Goal: Task Accomplishment & Management: Use online tool/utility

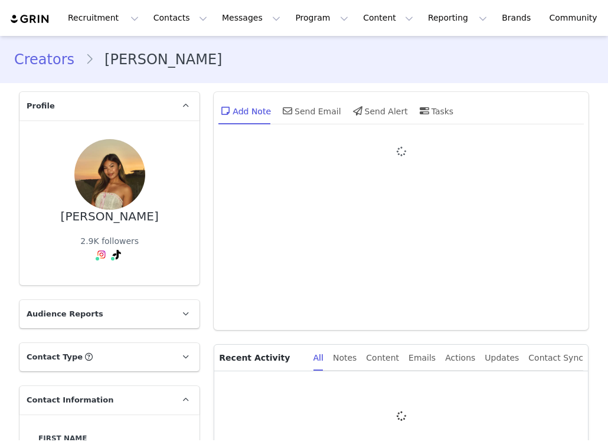
type input "+1 ([GEOGRAPHIC_DATA])"
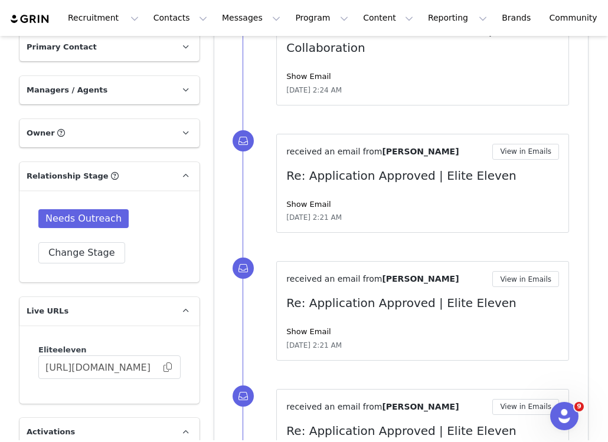
scroll to position [1273, 0]
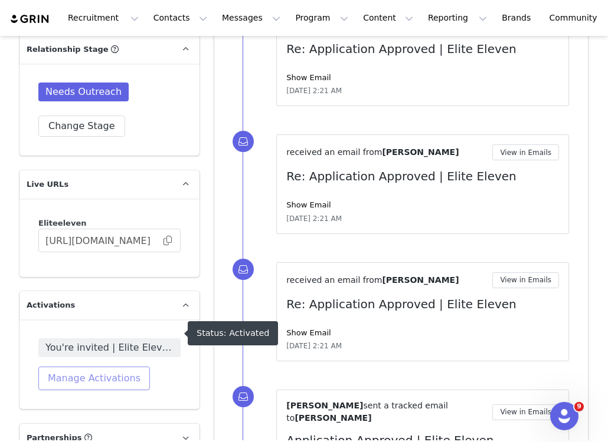
click at [78, 367] on button "Manage Activations" at bounding box center [94, 379] width 112 height 24
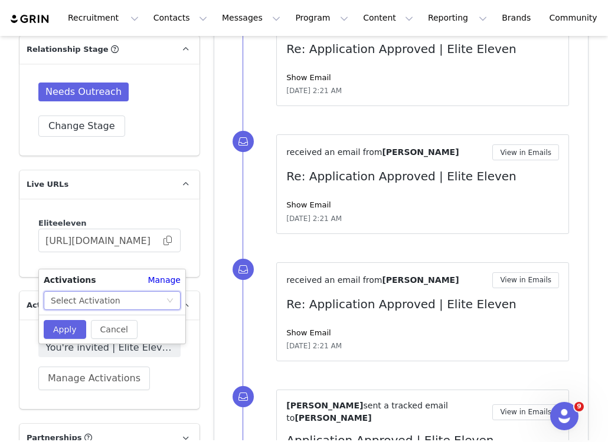
click at [115, 300] on div "Select Activation" at bounding box center [108, 301] width 115 height 18
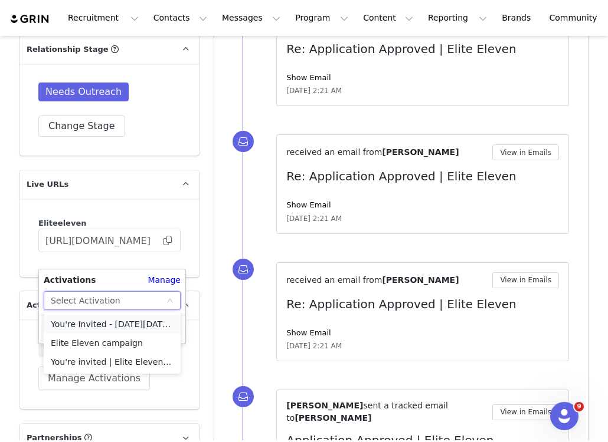
click at [126, 324] on li "You're Invited - [DATE][DATE] Campaign" at bounding box center [112, 324] width 137 height 19
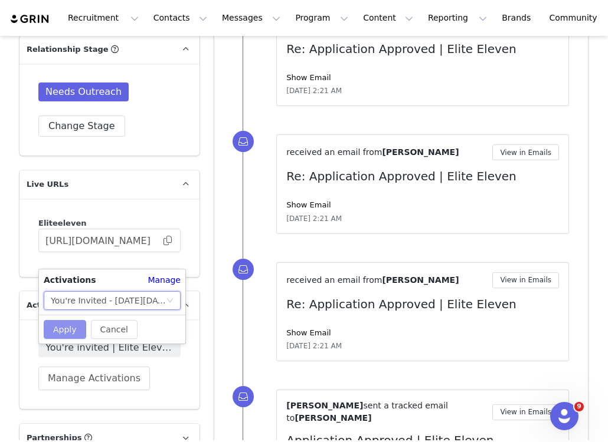
click at [67, 337] on button "Apply" at bounding box center [65, 329] width 42 height 19
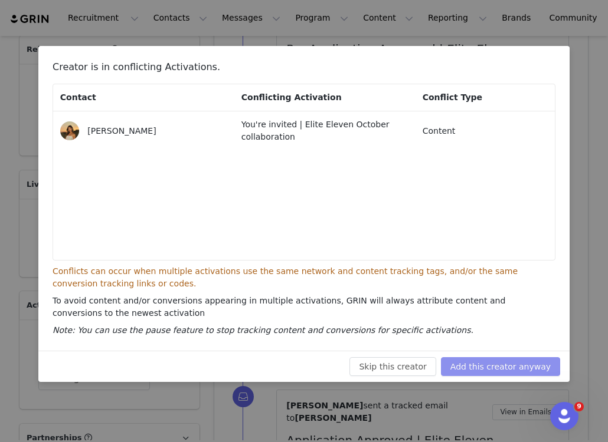
click at [507, 370] on button "Add this creator anyway" at bounding box center [500, 367] width 119 height 19
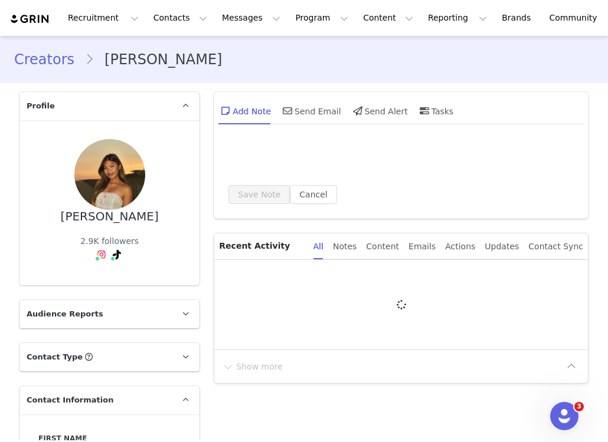
type input "+1 ([GEOGRAPHIC_DATA])"
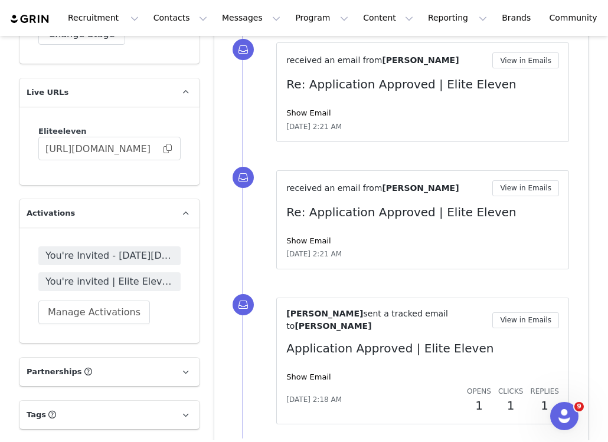
scroll to position [1367, 0]
